Goal: Find specific page/section: Find specific page/section

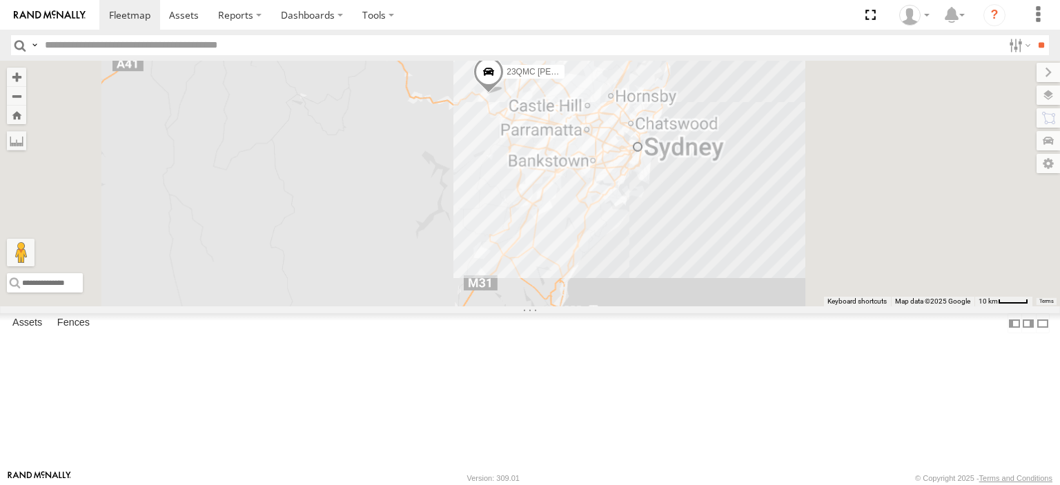
drag, startPoint x: 779, startPoint y: 151, endPoint x: 618, endPoint y: 186, distance: 165.3
click at [618, 186] on div "27QMC 23QMC [PERSON_NAME]" at bounding box center [530, 184] width 1060 height 246
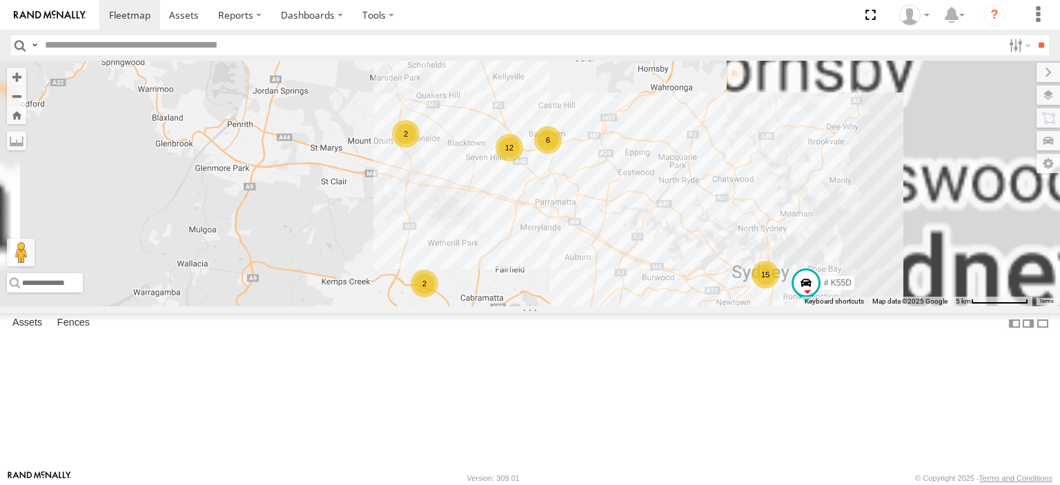
drag, startPoint x: 778, startPoint y: 177, endPoint x: 548, endPoint y: 166, distance: 230.7
click at [548, 166] on div "27QMC 23QMC [PERSON_NAME] # KS75A 17 QMC [PERSON_NAME] 15 2 12 6 2 # K55D" at bounding box center [530, 184] width 1060 height 246
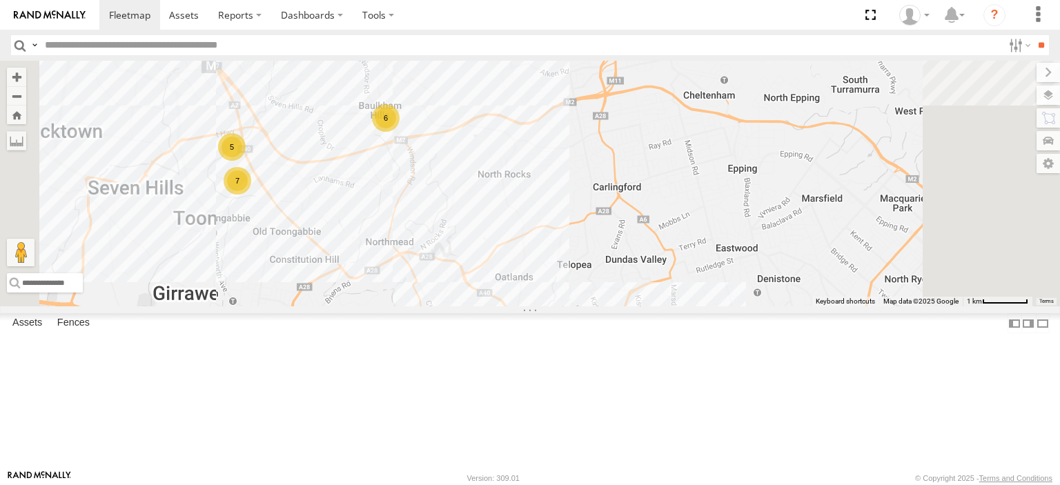
drag, startPoint x: 530, startPoint y: 217, endPoint x: 587, endPoint y: 140, distance: 95.8
click at [587, 140] on div "27QMC 23QMC [PERSON_NAME] # KS75A 17 QMC [PERSON_NAME] # 101 Hiab 5 6 7" at bounding box center [530, 184] width 1060 height 246
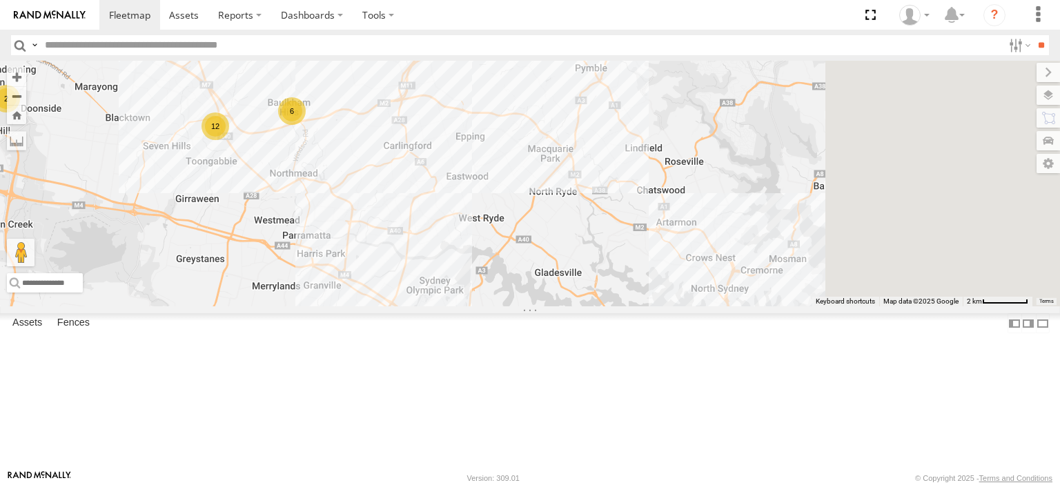
drag, startPoint x: 816, startPoint y: 241, endPoint x: 583, endPoint y: 237, distance: 232.6
click at [583, 237] on div "27QMC 23QMC [PERSON_NAME] # KS75A 17 QMC [PERSON_NAME] # 101 Hiab 2 3 12 6 2" at bounding box center [530, 184] width 1060 height 246
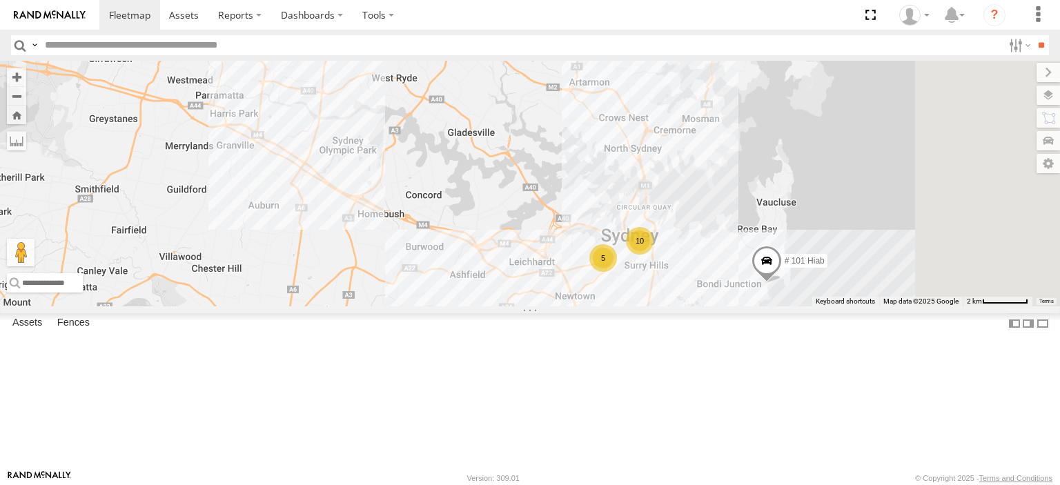
drag, startPoint x: 794, startPoint y: 286, endPoint x: 720, endPoint y: 143, distance: 161.4
click at [720, 143] on div "27QMC 23QMC [PERSON_NAME] # KS75A 17 QMC [PERSON_NAME] # 101 Hiab 2 5 12 6 2 10" at bounding box center [530, 184] width 1060 height 246
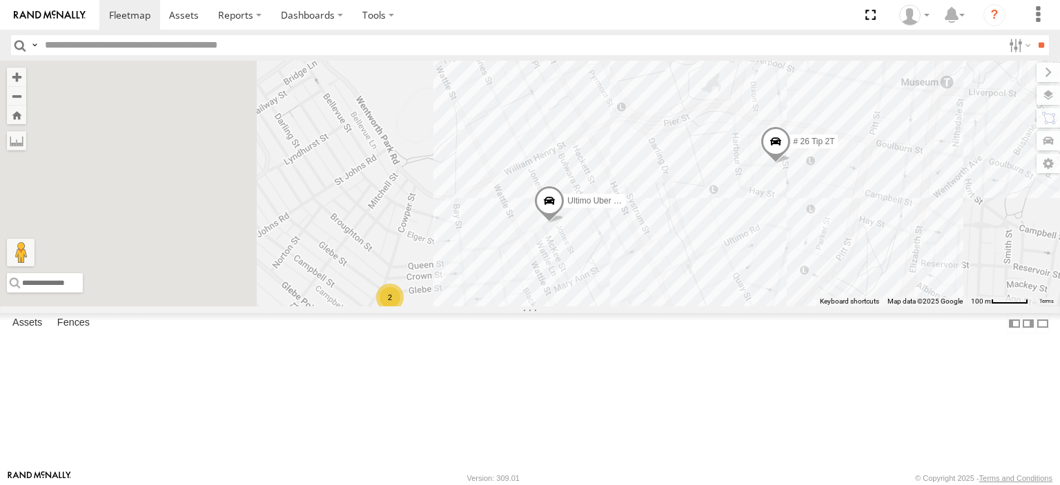
drag, startPoint x: 614, startPoint y: 315, endPoint x: 768, endPoint y: 269, distance: 160.5
click at [775, 265] on div "27QMC 23QMC [PERSON_NAME] # KS75A 17 QMC [PERSON_NAME] # 101 Hiab Ultimo Uber 0…" at bounding box center [530, 184] width 1060 height 246
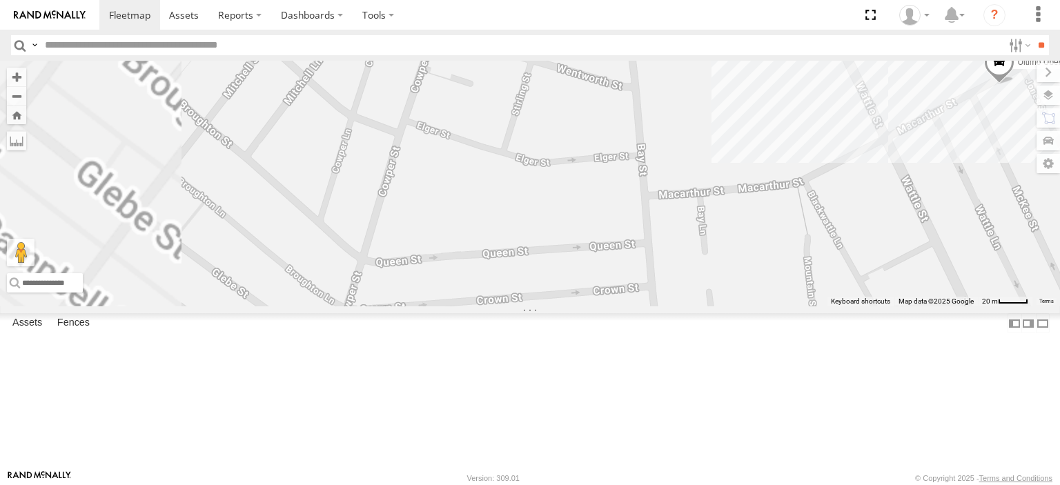
drag, startPoint x: 816, startPoint y: 262, endPoint x: 819, endPoint y: 184, distance: 77.3
click at [876, 134] on div "27QMC 23QMC [PERSON_NAME] # KS75A 17 QMC [PERSON_NAME] # 101 Hiab Ultimo Uber 0…" at bounding box center [530, 184] width 1060 height 246
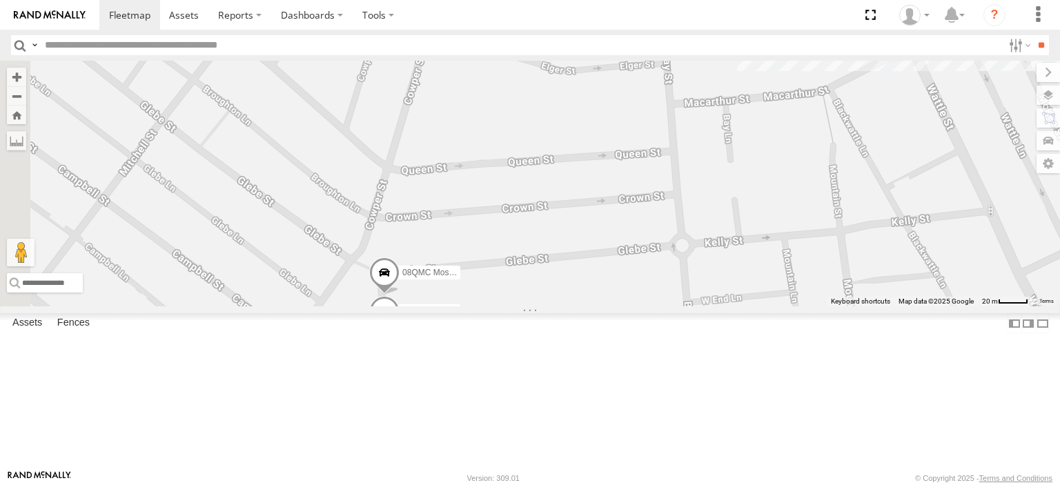
drag, startPoint x: 735, startPoint y: 266, endPoint x: 457, endPoint y: 346, distance: 289.4
click at [442, 306] on div "27QMC 23QMC [PERSON_NAME] # KS75A 17 QMC [PERSON_NAME] # 101 Hiab Ultimo Uber 0…" at bounding box center [530, 184] width 1060 height 246
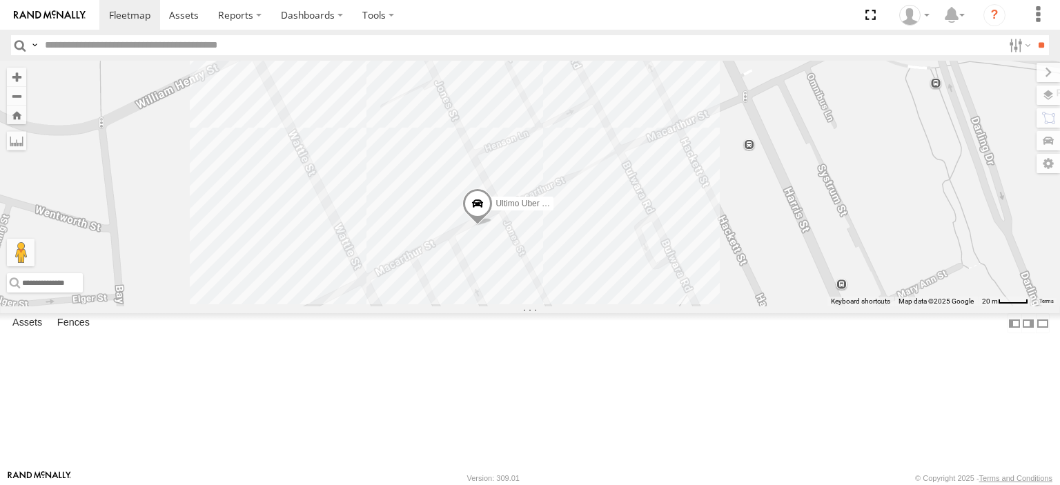
drag, startPoint x: 816, startPoint y: 255, endPoint x: 951, endPoint y: 224, distance: 138.1
click at [951, 224] on div "27QMC 23QMC [PERSON_NAME] # KS75A 17 QMC [PERSON_NAME] # 101 Hiab Ultimo Uber 0…" at bounding box center [530, 184] width 1060 height 246
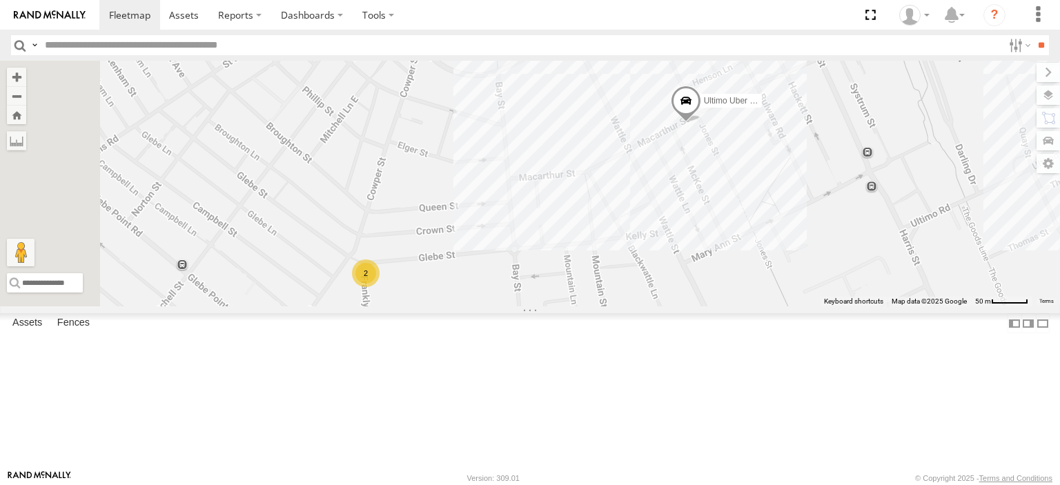
drag, startPoint x: 489, startPoint y: 286, endPoint x: 692, endPoint y: 221, distance: 213.9
click at [692, 221] on div "27QMC 23QMC [PERSON_NAME] # KS75A 17 QMC [PERSON_NAME] # 101 Hiab Ultimo Uber 0…" at bounding box center [530, 184] width 1060 height 246
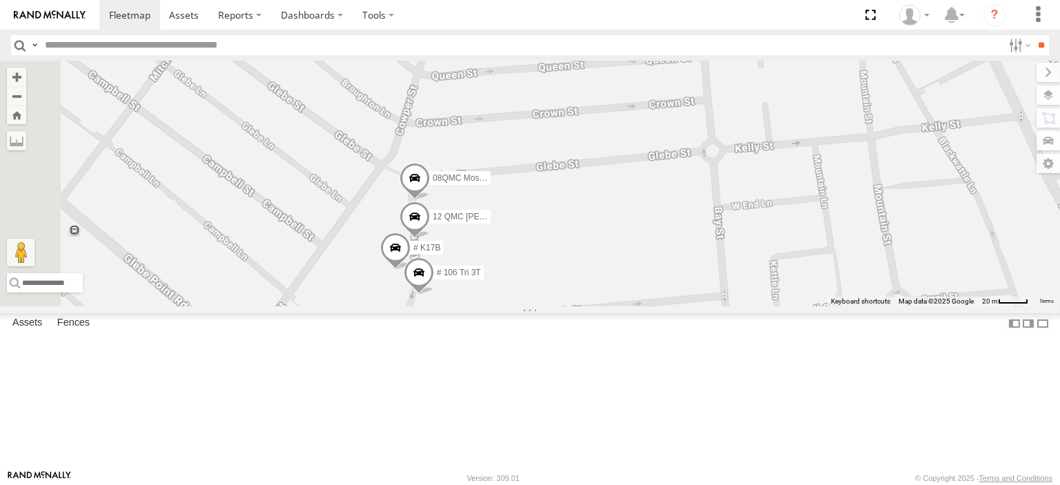
drag, startPoint x: 570, startPoint y: 306, endPoint x: 637, endPoint y: 218, distance: 110.8
click at [637, 218] on div "27QMC 23QMC [PERSON_NAME] # KS75A 17 QMC [PERSON_NAME] # 101 Hiab Ultimo Uber 0…" at bounding box center [530, 184] width 1060 height 246
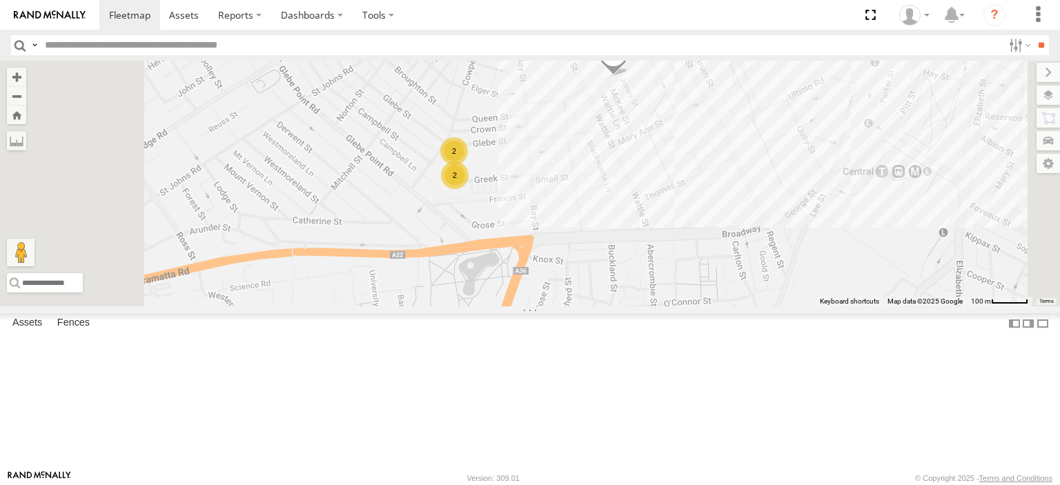
drag, startPoint x: 796, startPoint y: 201, endPoint x: 739, endPoint y: 257, distance: 80.5
click at [739, 257] on div "27QMC 23QMC [PERSON_NAME] # KS75A 17 QMC [PERSON_NAME] # 101 Hiab Ultimo Uber 0…" at bounding box center [530, 184] width 1060 height 246
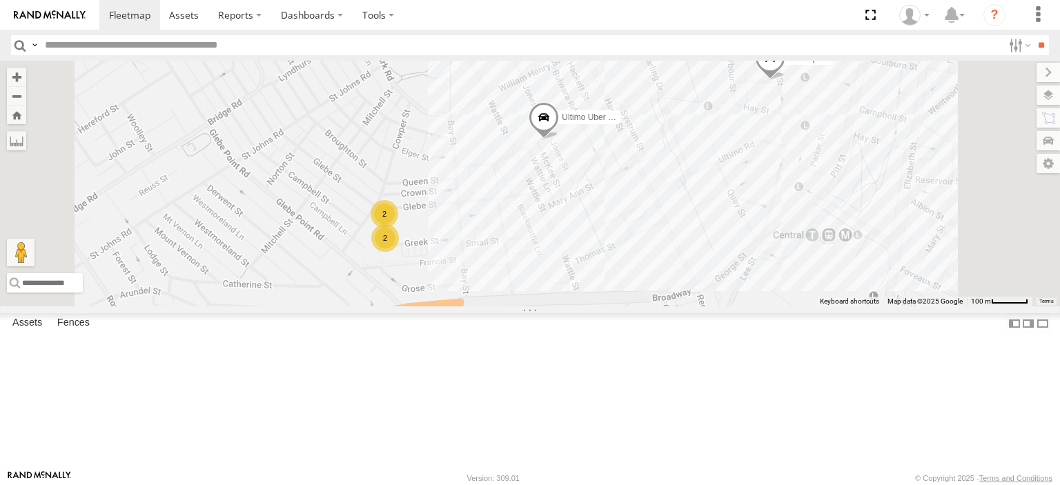
click at [772, 92] on div "27QMC 23QMC [PERSON_NAME] # KS75A 17 QMC [PERSON_NAME] # 101 Hiab Ultimo Uber 0…" at bounding box center [530, 184] width 1060 height 246
